Goal: Book appointment/travel/reservation

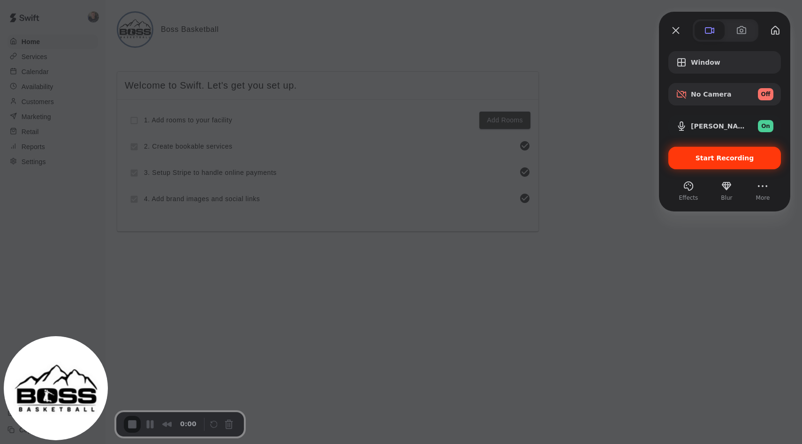
click at [703, 156] on span "Start Recording" at bounding box center [725, 158] width 59 height 8
click at [702, 153] on div "Start Recording" at bounding box center [724, 158] width 113 height 23
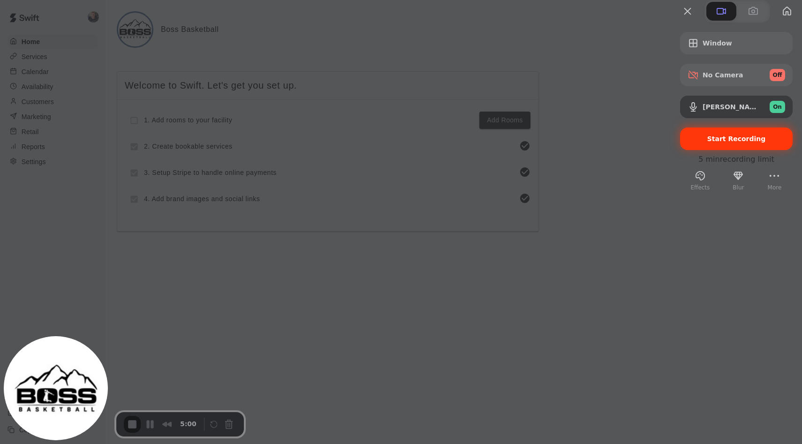
click at [719, 143] on span "Start Recording" at bounding box center [736, 139] width 59 height 8
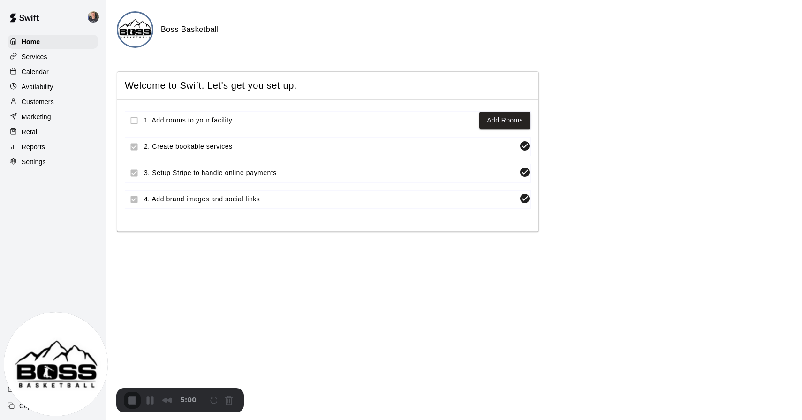
click at [38, 70] on p "Calendar" at bounding box center [35, 71] width 27 height 9
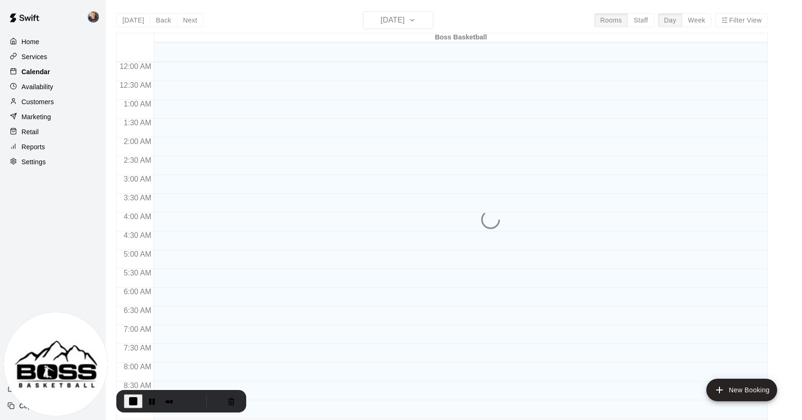
scroll to position [471, 0]
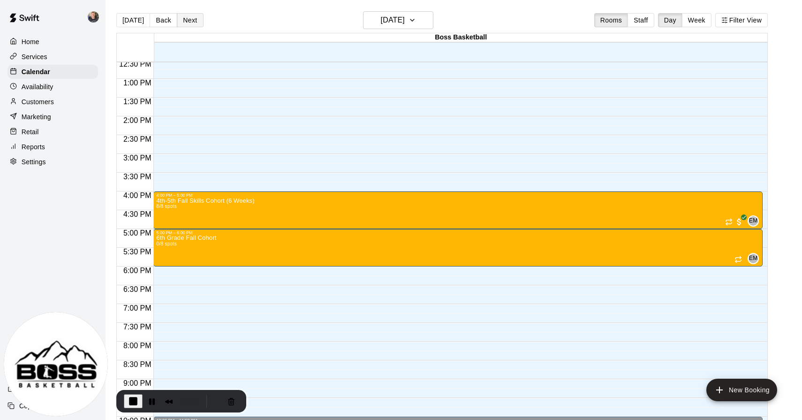
click at [191, 24] on button "Next" at bounding box center [190, 20] width 26 height 14
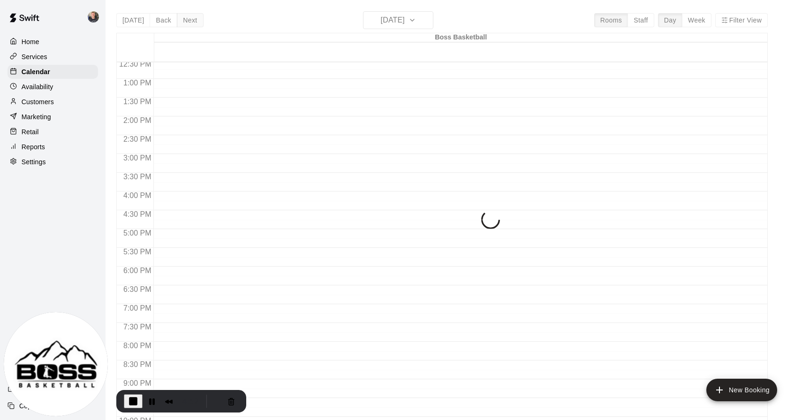
click at [191, 24] on div "[DATE] Back [DATE][DATE] Rooms Staff Day Week Filter View Boss Basketball 17 We…" at bounding box center [441, 221] width 651 height 420
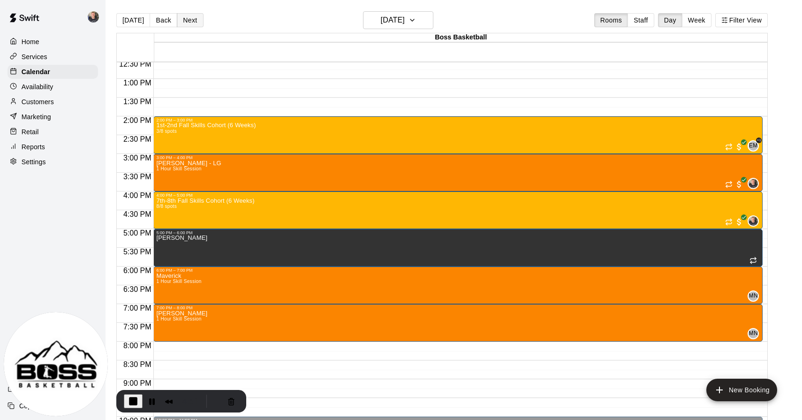
click at [191, 24] on button "Next" at bounding box center [190, 20] width 26 height 14
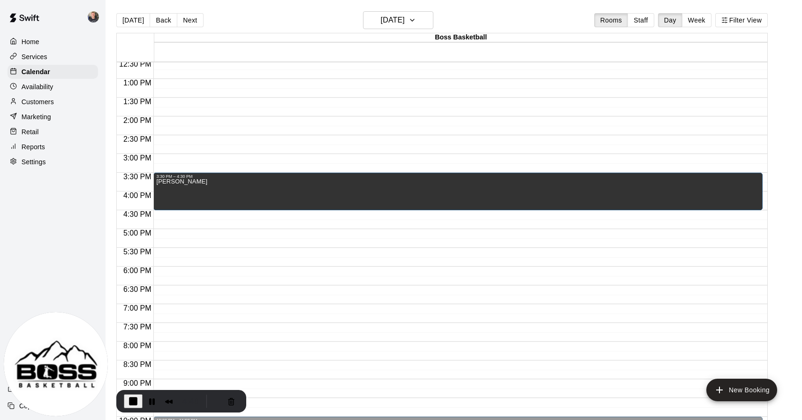
click at [184, 221] on div "12:00 AM – 7:00 AM Closed 3:30 PM – 4:30 PM [PERSON_NAME] 10:00 PM – 11:59 PM C…" at bounding box center [457, 41] width 609 height 901
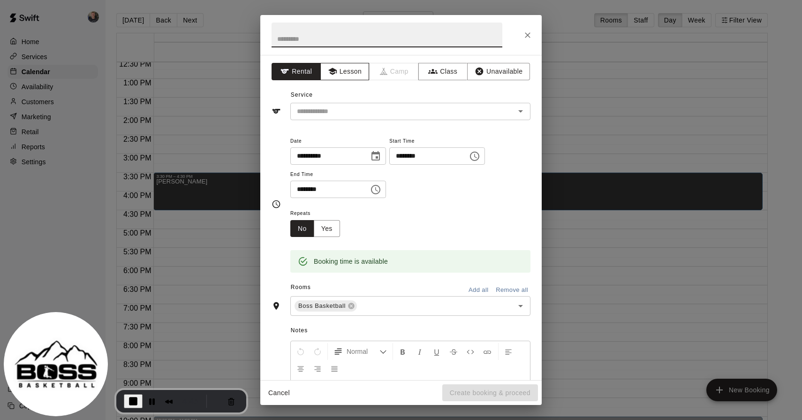
click at [335, 72] on icon "button" at bounding box center [332, 71] width 9 height 9
click at [356, 38] on input "text" at bounding box center [387, 35] width 231 height 25
type input "**********"
click at [367, 106] on input "text" at bounding box center [396, 112] width 207 height 12
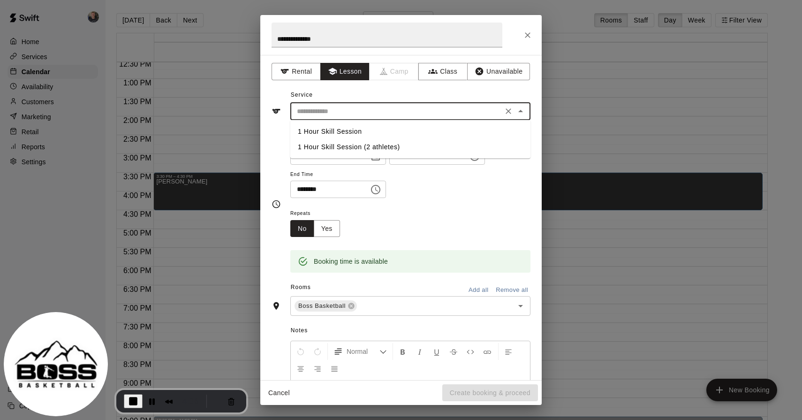
click at [363, 130] on li "1 Hour Skill Session" at bounding box center [410, 131] width 240 height 15
type input "**********"
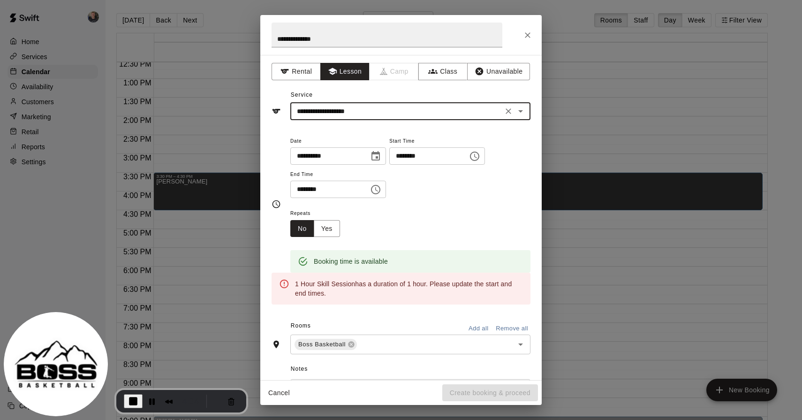
click at [309, 191] on input "********" at bounding box center [326, 189] width 72 height 17
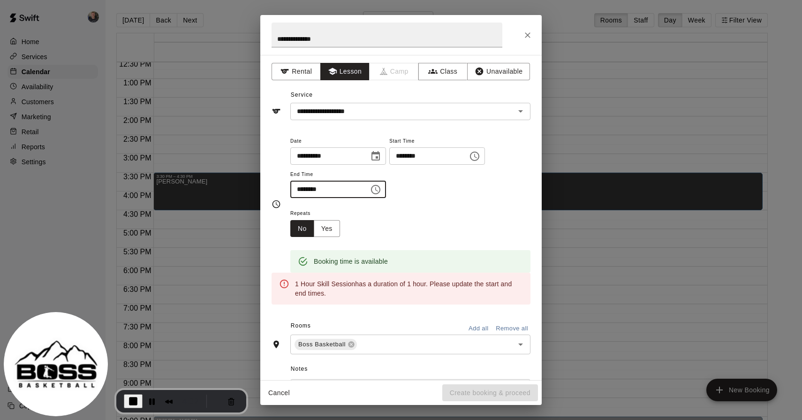
click at [314, 189] on input "********" at bounding box center [326, 189] width 72 height 17
click at [379, 188] on icon "Choose time, selected time is 5:15 PM" at bounding box center [375, 189] width 11 height 11
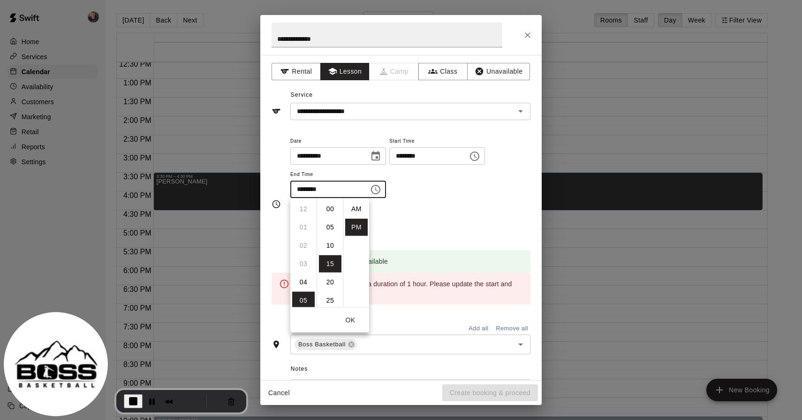
scroll to position [17, 0]
click at [326, 285] on li "45" at bounding box center [330, 286] width 23 height 17
type input "********"
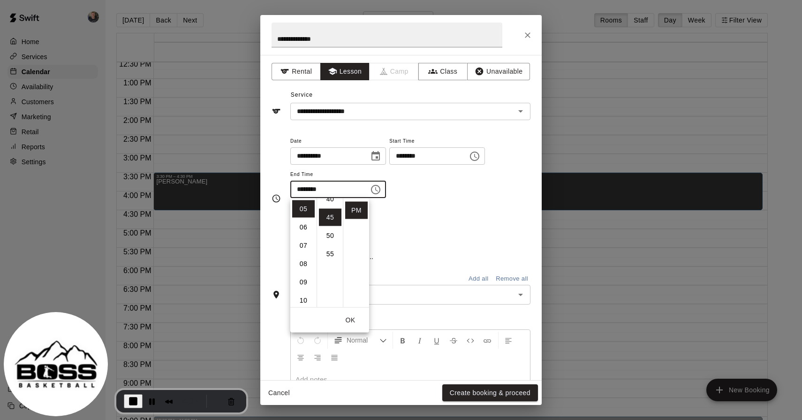
scroll to position [165, 0]
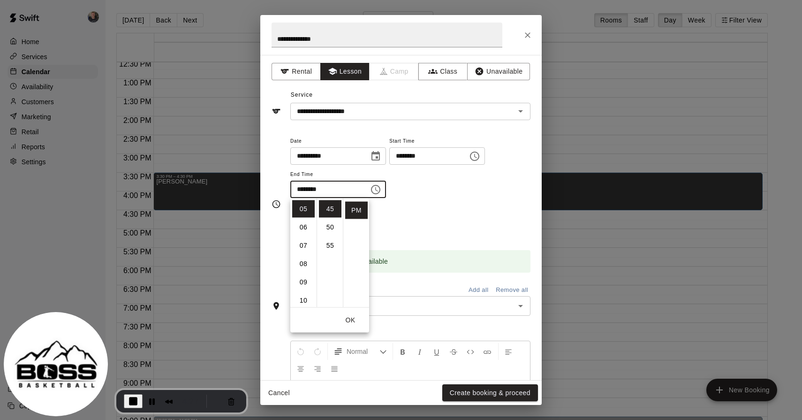
click at [450, 212] on div "Repeats No Yes" at bounding box center [410, 222] width 240 height 30
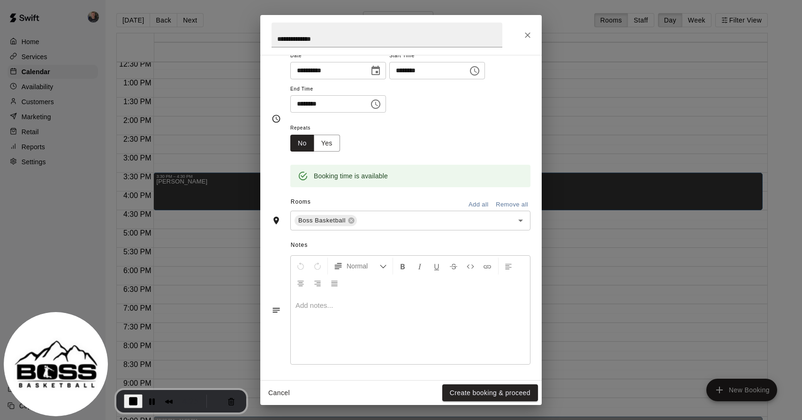
scroll to position [87, 0]
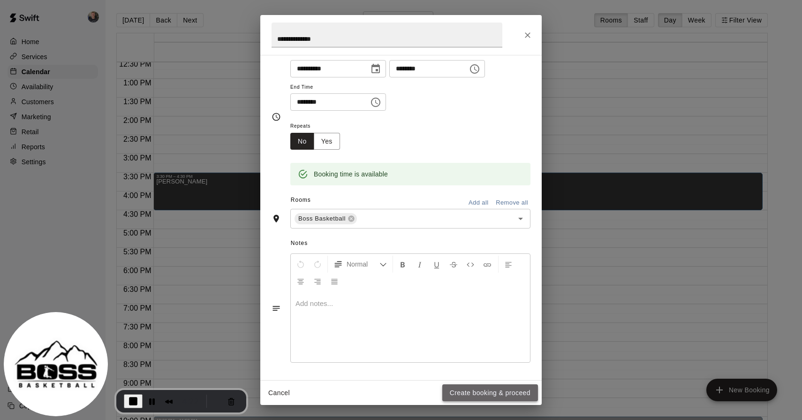
click at [489, 388] on button "Create booking & proceed" at bounding box center [490, 392] width 96 height 17
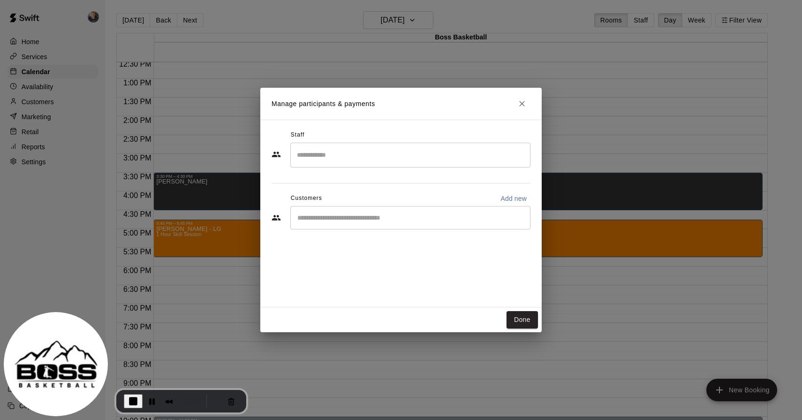
click at [399, 153] on input "Search staff" at bounding box center [411, 155] width 232 height 16
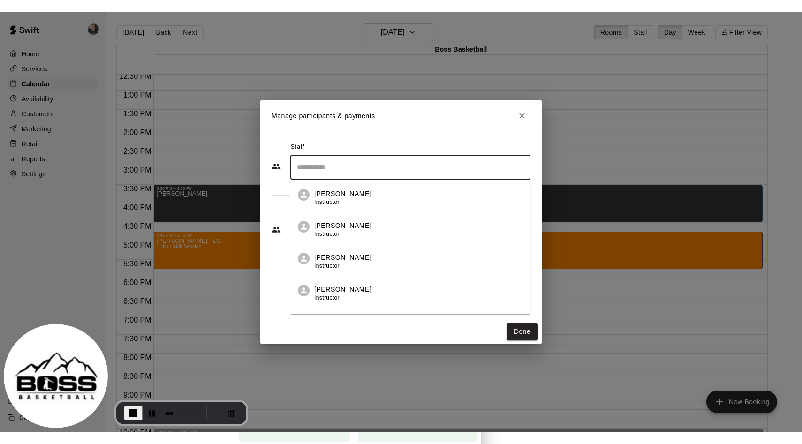
scroll to position [152, 0]
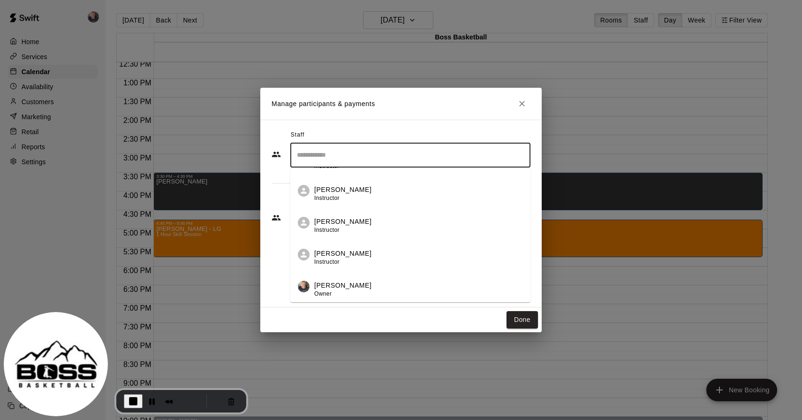
click at [341, 287] on p "Logan Garvin" at bounding box center [342, 285] width 57 height 10
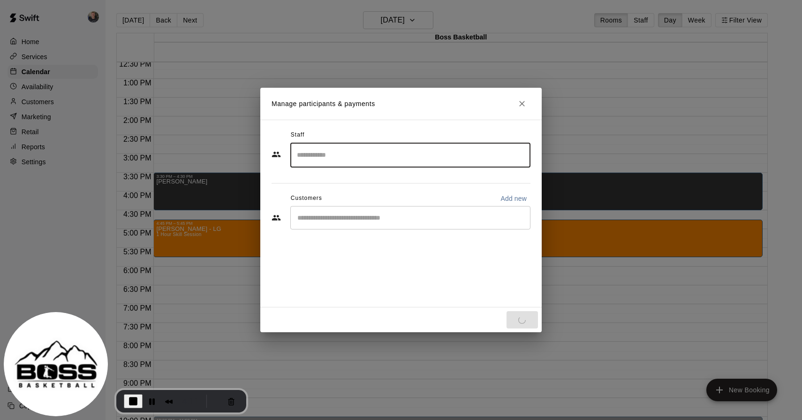
click at [393, 215] on input "Start typing to search customers..." at bounding box center [411, 217] width 232 height 9
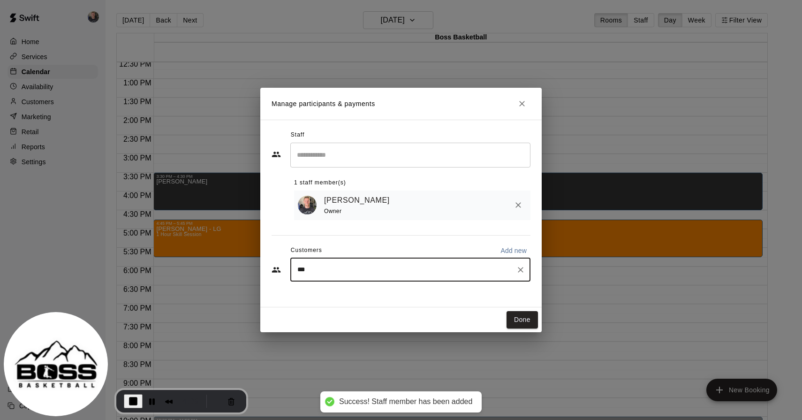
type input "****"
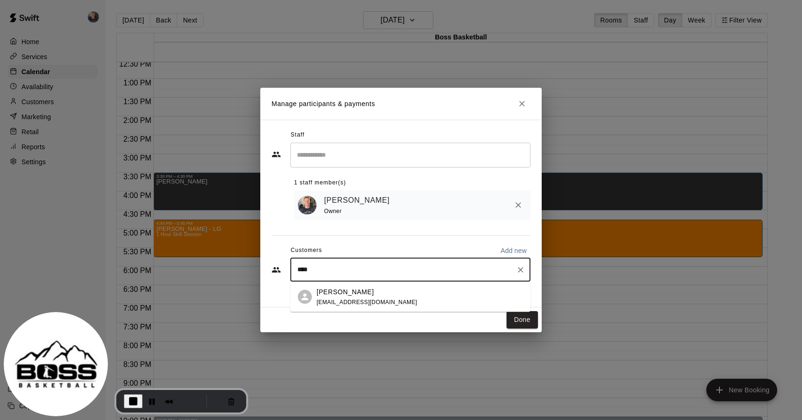
click at [331, 296] on p "Owen Hill" at bounding box center [345, 292] width 57 height 10
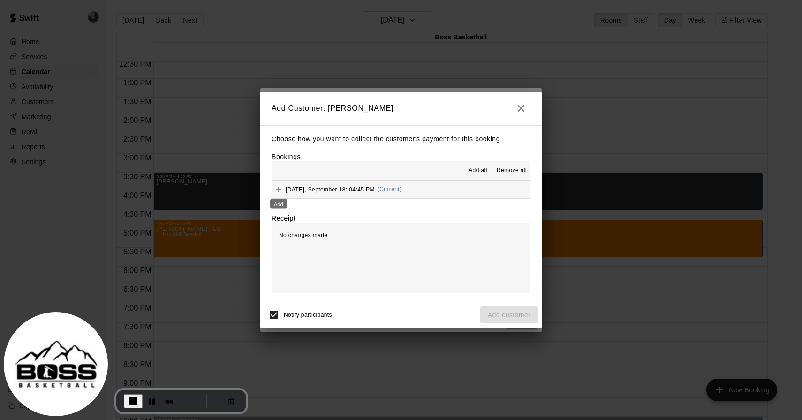
click at [277, 189] on icon "Add" at bounding box center [279, 190] width 6 height 6
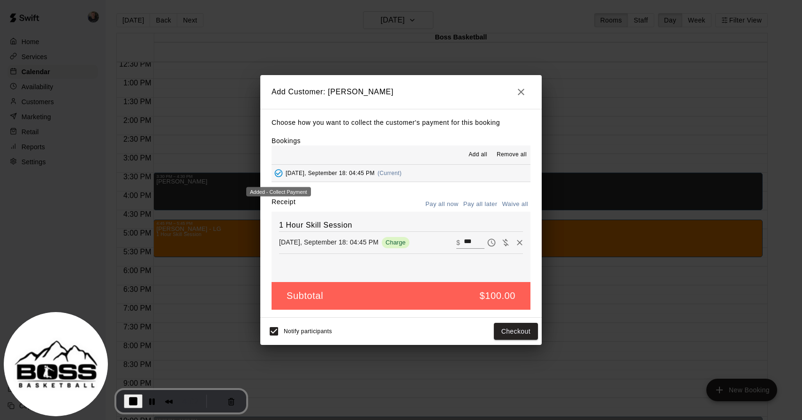
click at [280, 175] on icon "Added - Collect Payment" at bounding box center [278, 172] width 9 height 9
click at [513, 334] on button "Checkout" at bounding box center [516, 331] width 44 height 17
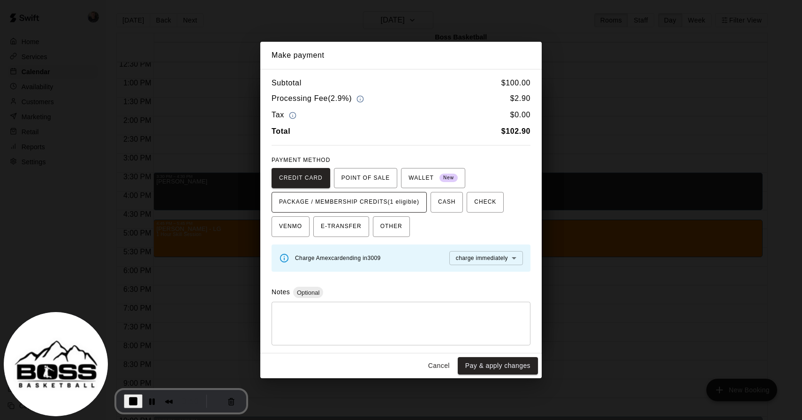
click at [348, 197] on span "PACKAGE / MEMBERSHIP CREDITS (1 eligible)" at bounding box center [349, 202] width 140 height 15
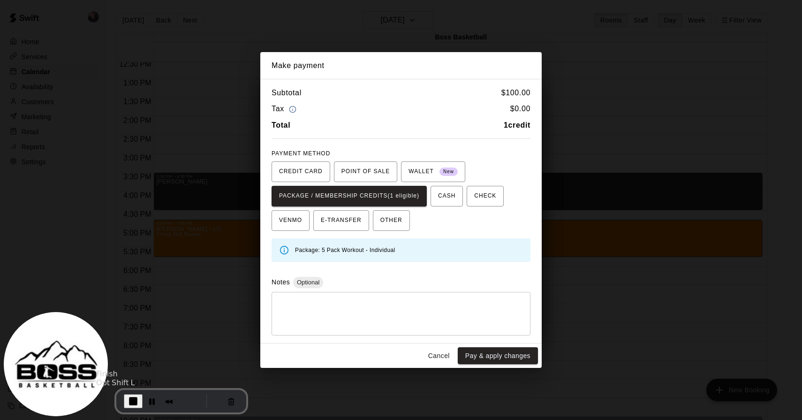
click at [134, 404] on span "End Recording" at bounding box center [133, 400] width 11 height 11
